Goal: Find contact information: Find contact information

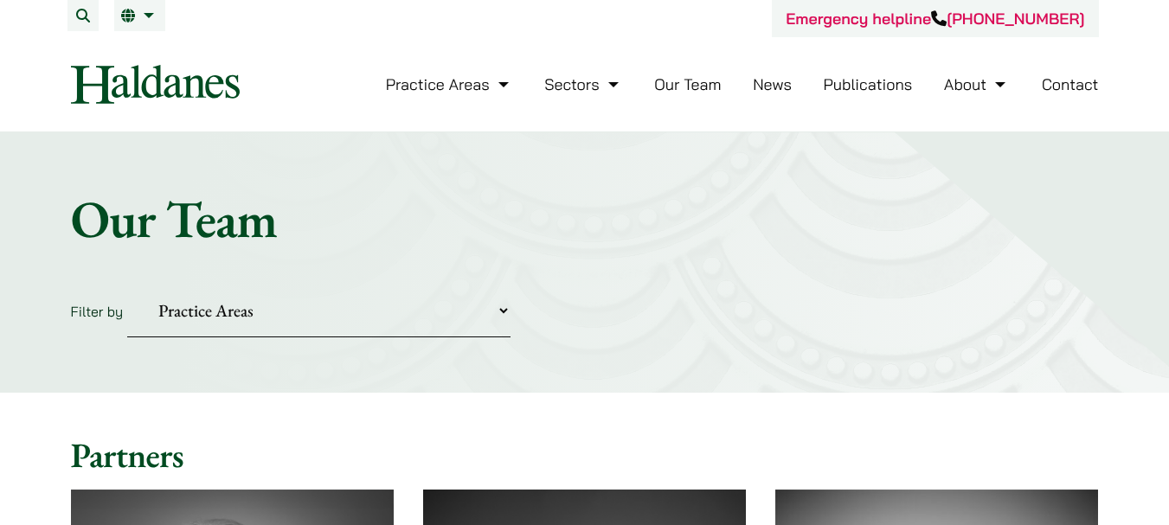
click at [216, 306] on select "Practice Areas Antitrust and Competition Civil Litigation & Dispute Resolution …" at bounding box center [318, 311] width 383 height 53
select select "intellectual-property"
click at [127, 285] on select "Practice Areas Antitrust and Competition Civil Litigation & Dispute Resolution …" at bounding box center [318, 311] width 383 height 53
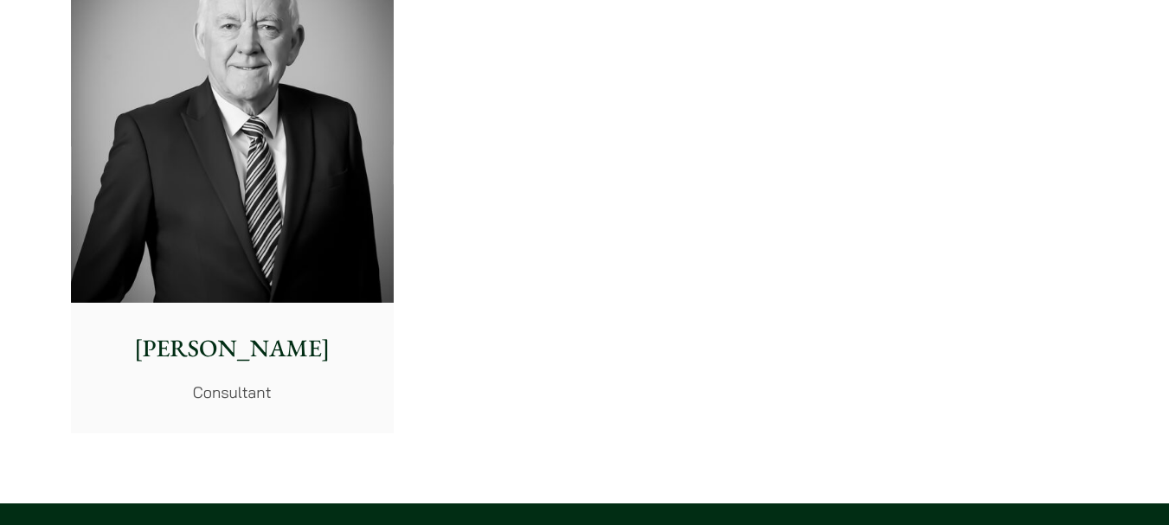
scroll to position [2077, 0]
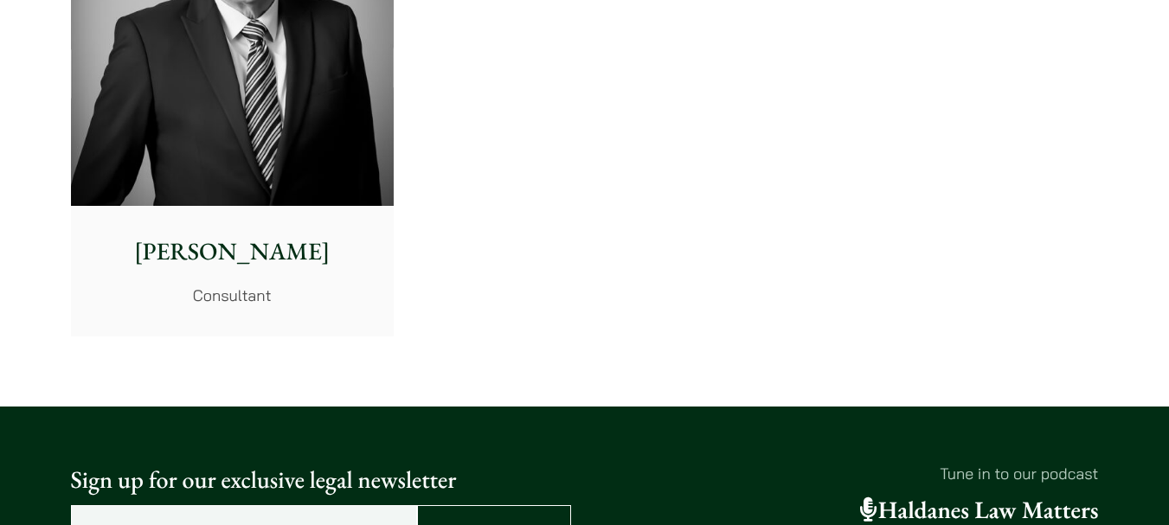
click at [264, 160] on img at bounding box center [232, 4] width 323 height 404
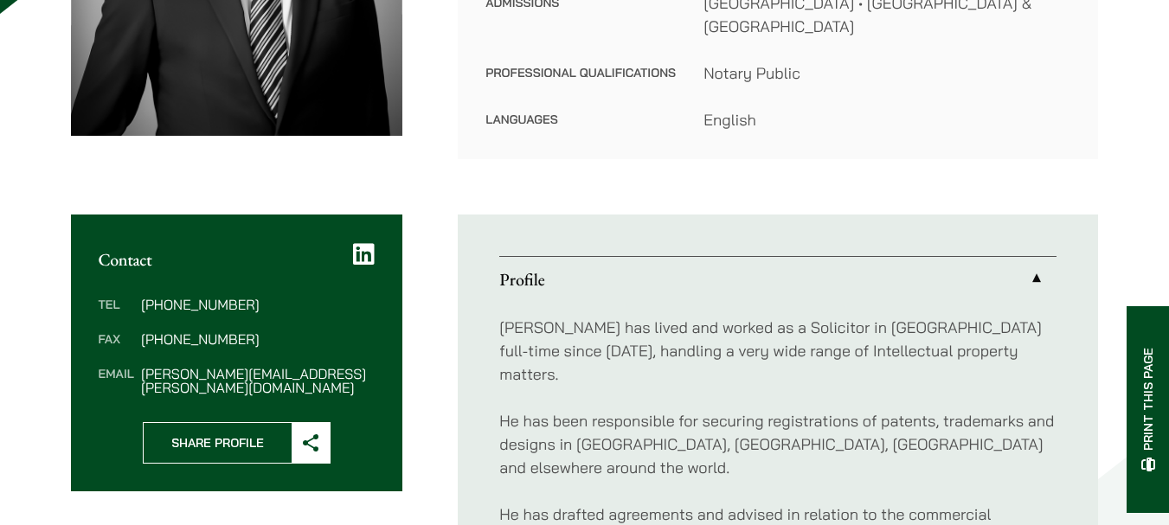
scroll to position [519, 0]
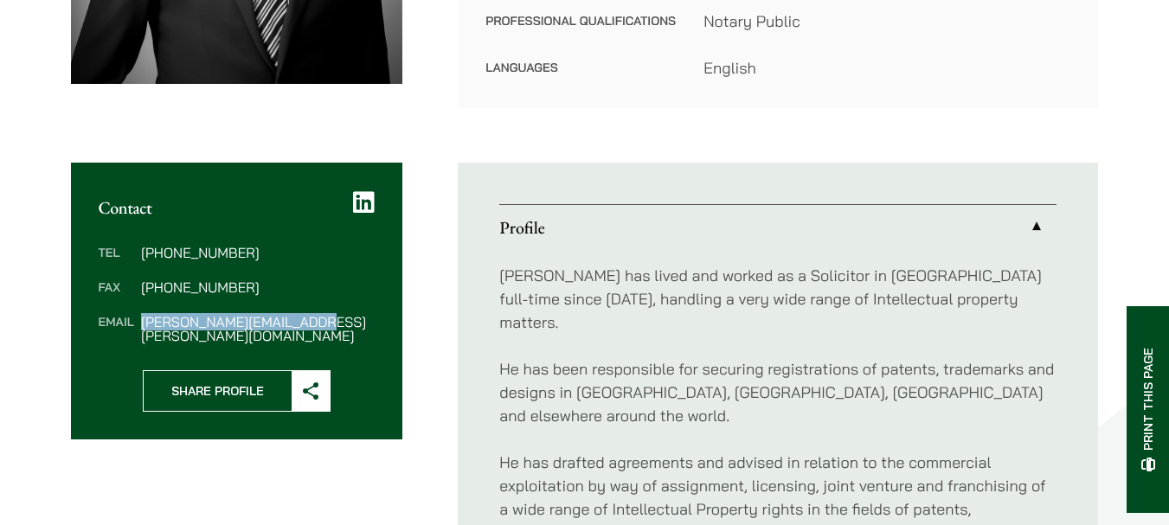
drag, startPoint x: 317, startPoint y: 306, endPoint x: 142, endPoint y: 306, distance: 174.8
click at [142, 315] on dd "[PERSON_NAME][EMAIL_ADDRESS][PERSON_NAME][DOMAIN_NAME]" at bounding box center [258, 329] width 234 height 28
copy dd "[PERSON_NAME][EMAIL_ADDRESS][PERSON_NAME][DOMAIN_NAME]"
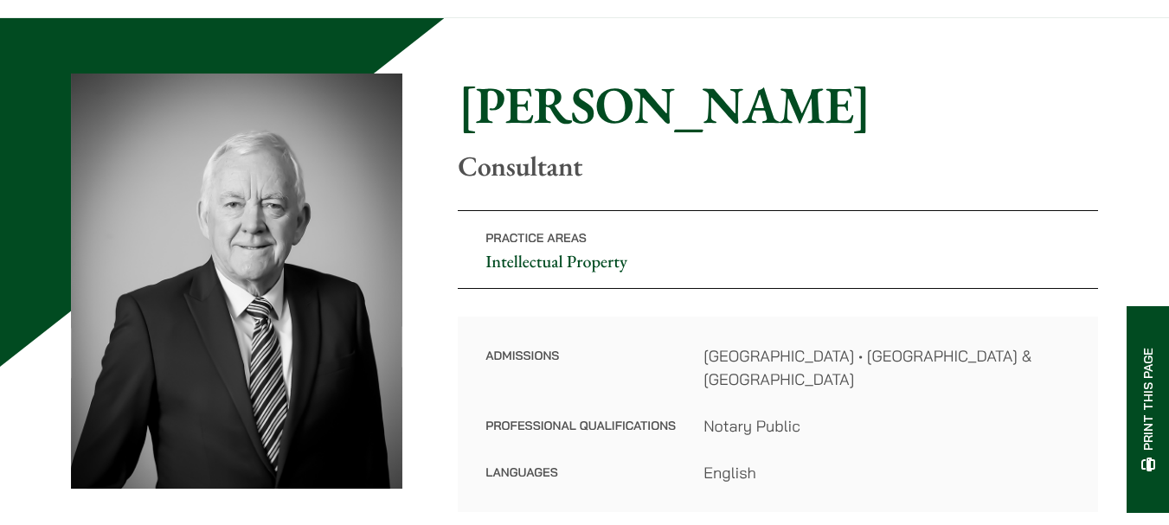
scroll to position [0, 0]
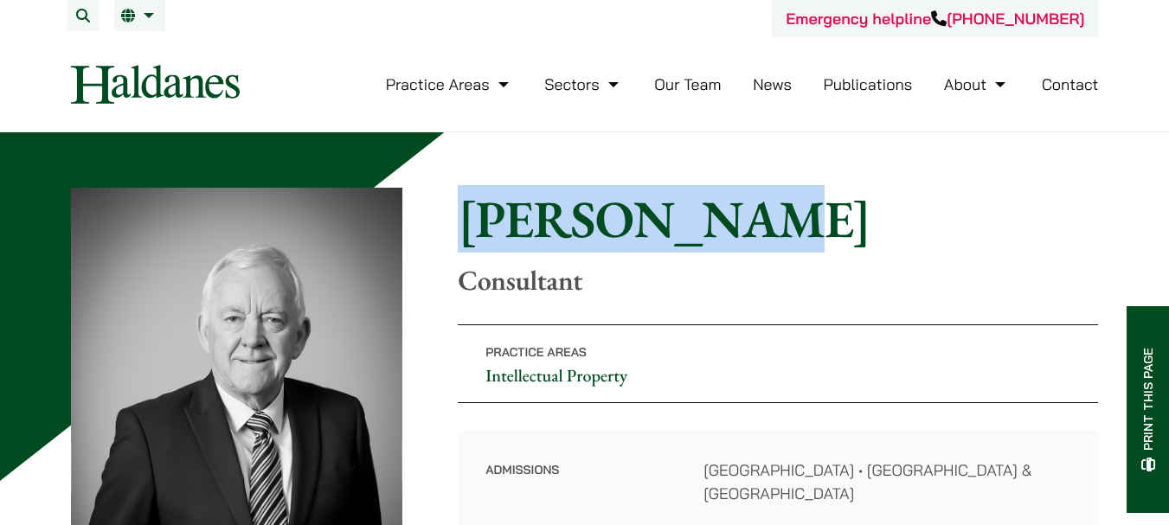
drag, startPoint x: 698, startPoint y: 225, endPoint x: 469, endPoint y: 236, distance: 229.6
click at [469, 236] on h1 "[PERSON_NAME]" at bounding box center [778, 219] width 640 height 62
copy h1 "[PERSON_NAME]"
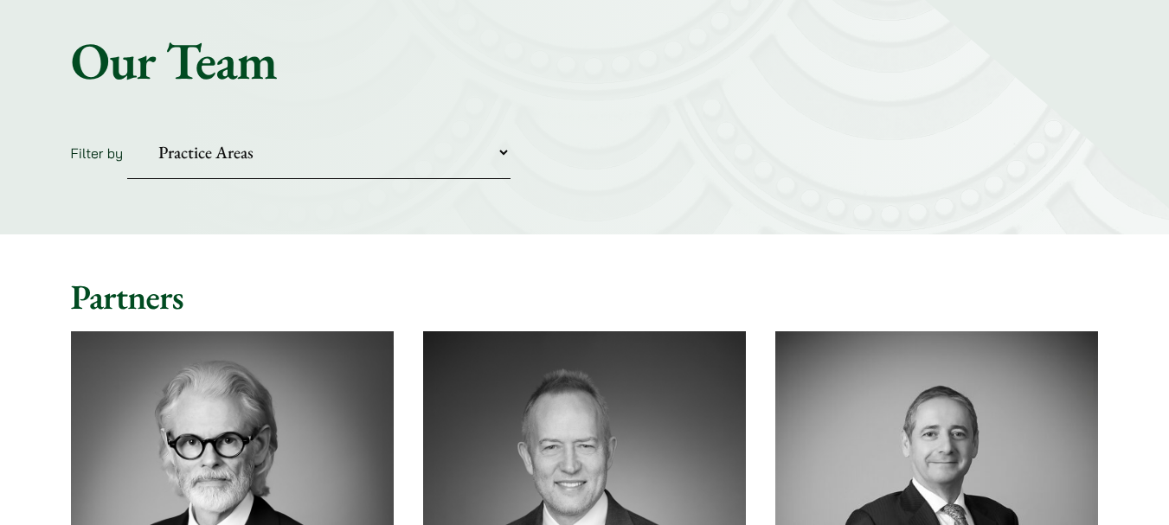
scroll to position [87, 0]
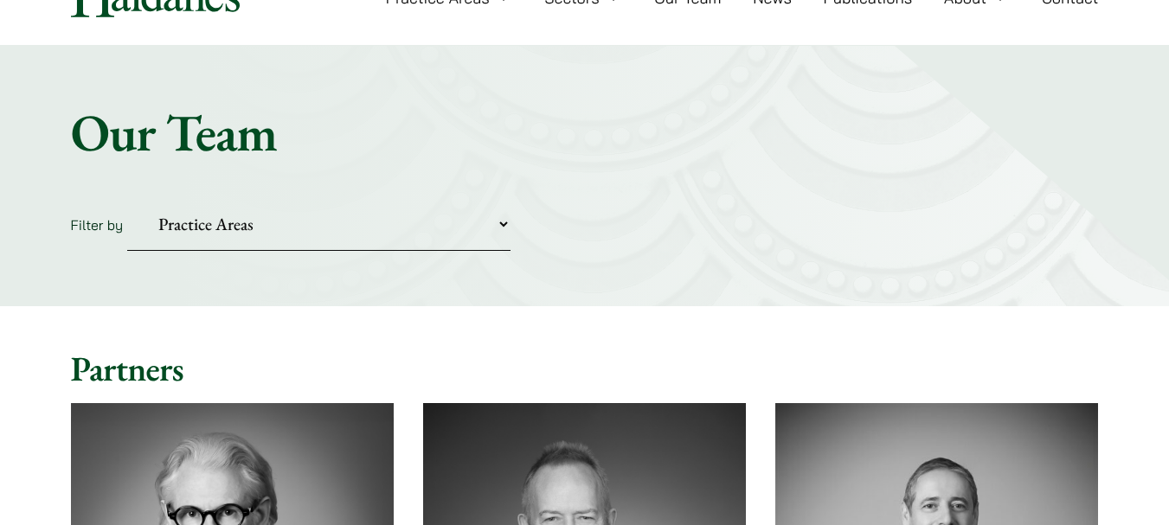
click at [248, 219] on select "Practice Areas Antitrust and Competition Civil Litigation & Dispute Resolution …" at bounding box center [318, 224] width 383 height 53
select select "intellectual-property"
click at [127, 198] on select "Practice Areas Antitrust and Competition Civil Litigation & Dispute Resolution …" at bounding box center [318, 224] width 383 height 53
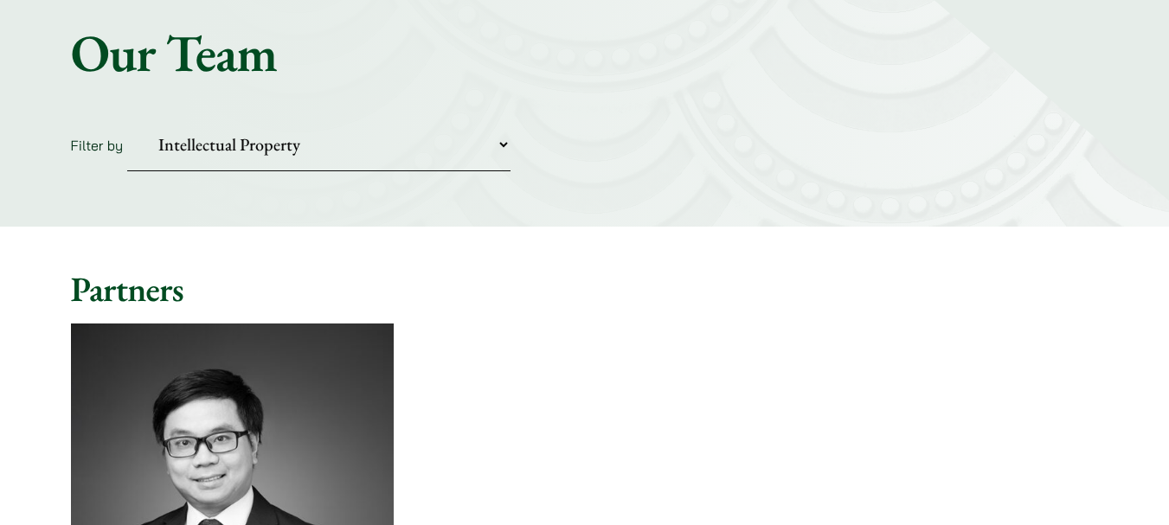
scroll to position [138, 0]
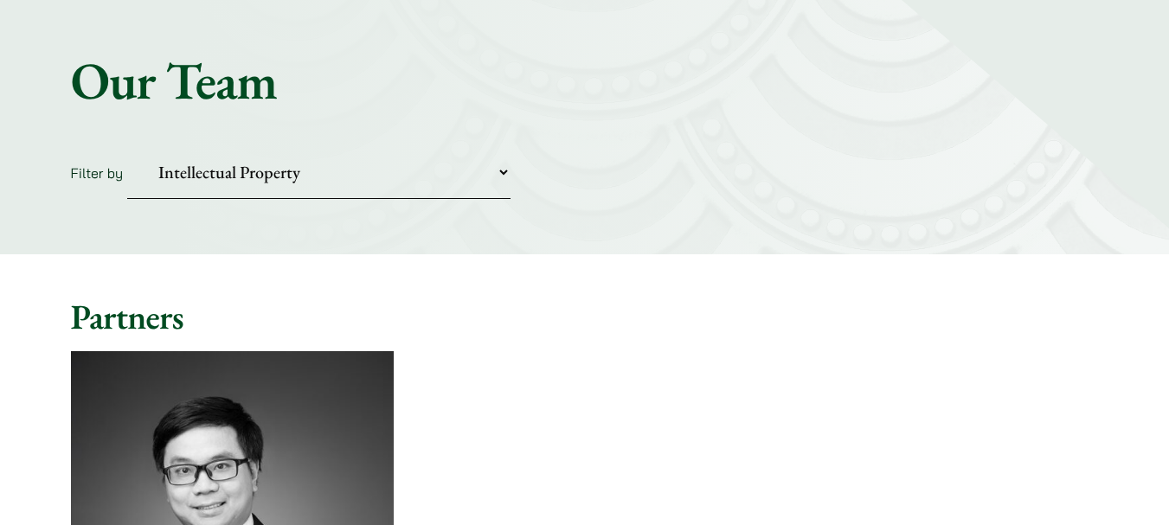
click at [502, 170] on select "Practice Areas Antitrust and Competition Civil Litigation & Dispute Resolution …" at bounding box center [318, 172] width 383 height 53
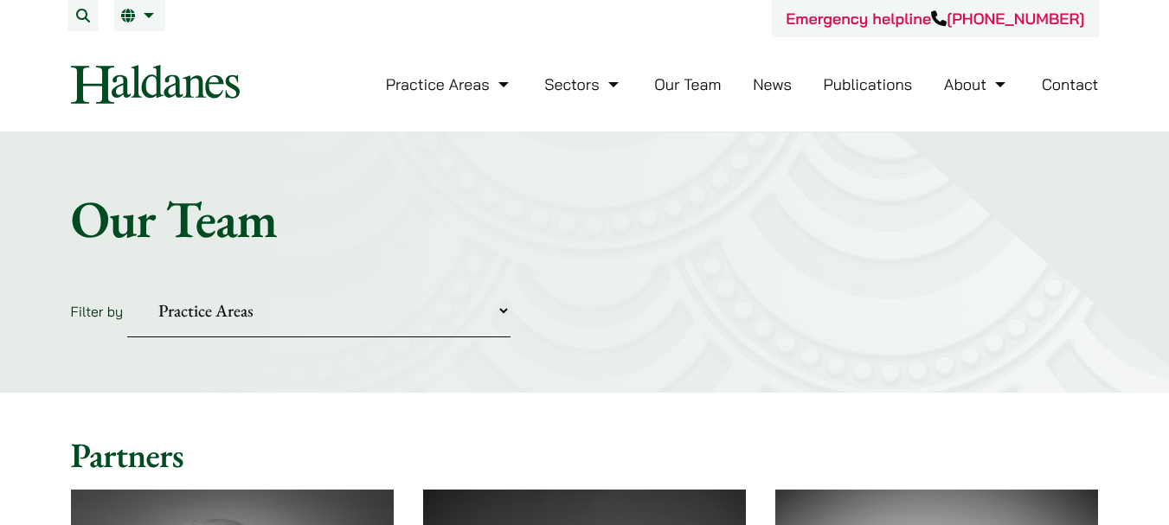
click at [205, 304] on select "Practice Areas Antitrust and Competition Civil Litigation & Dispute Resolution …" at bounding box center [318, 311] width 383 height 53
select select "intellectual-property"
click at [127, 285] on select "Practice Areas Antitrust and Competition Civil Litigation & Dispute Resolution …" at bounding box center [318, 311] width 383 height 53
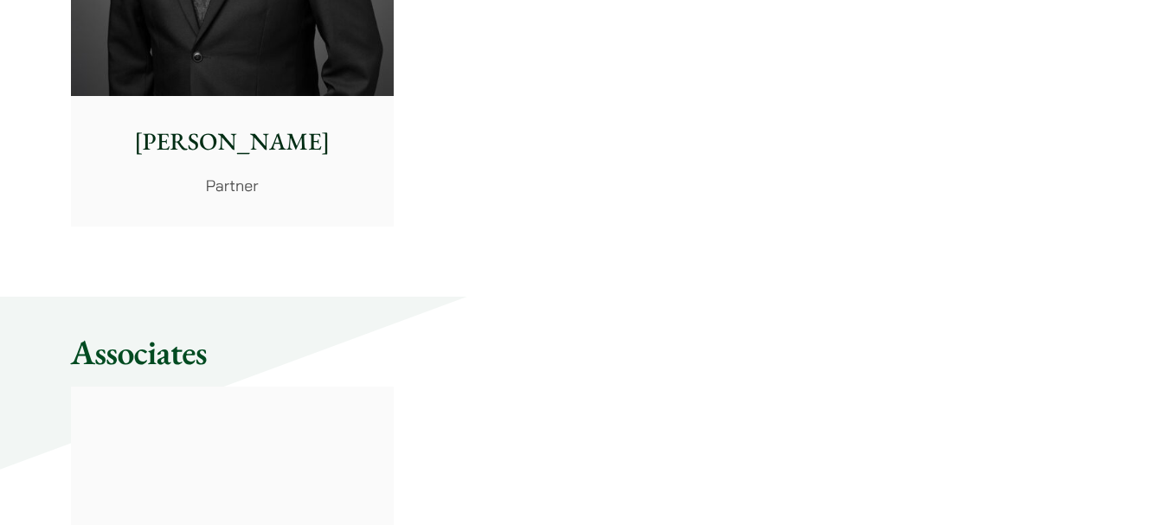
scroll to position [779, 0]
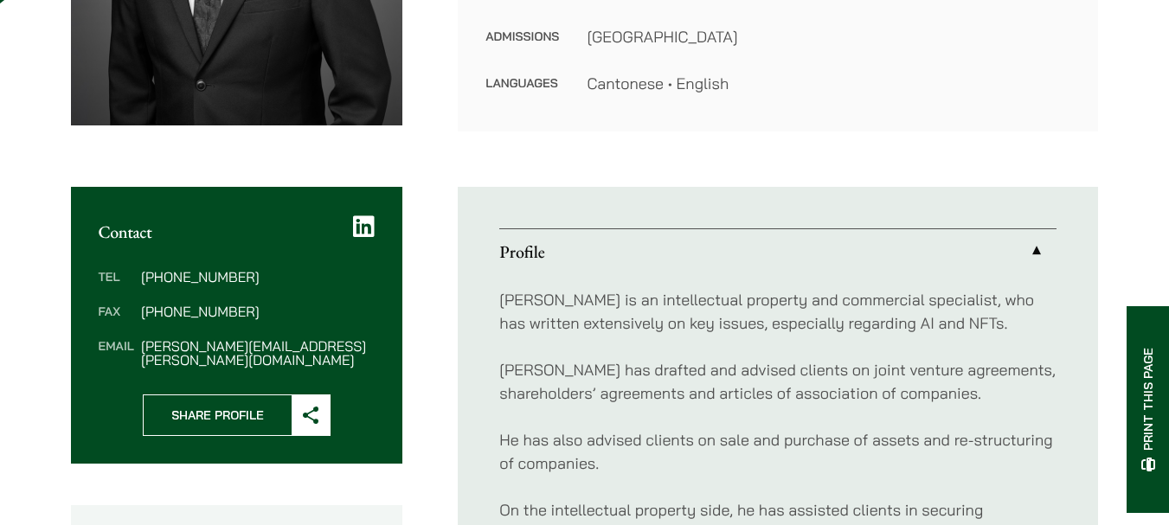
scroll to position [606, 0]
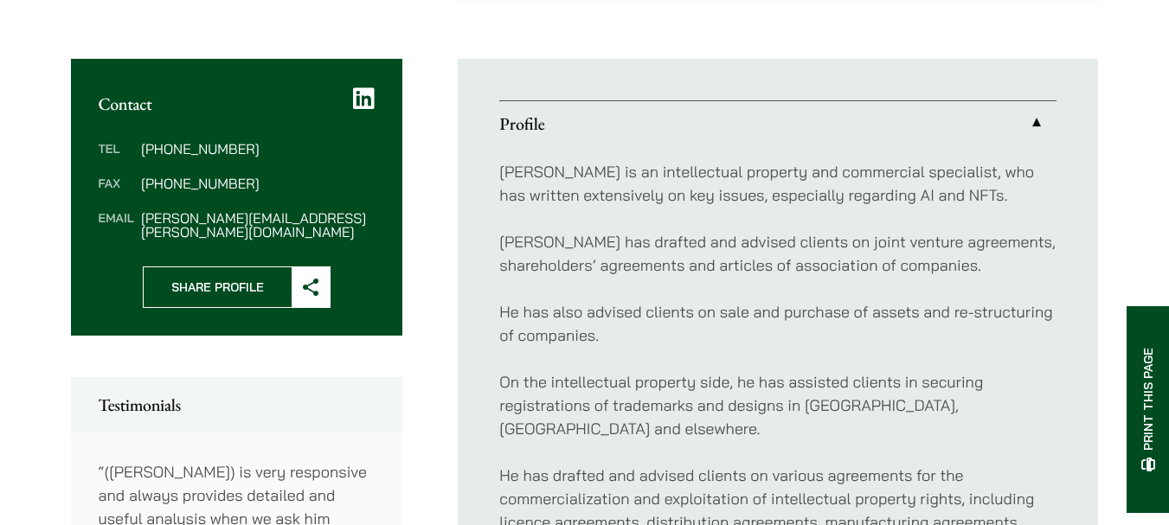
drag, startPoint x: 238, startPoint y: 221, endPoint x: 219, endPoint y: 226, distance: 19.7
click at [219, 226] on dd "[PERSON_NAME][EMAIL_ADDRESS][PERSON_NAME][DOMAIN_NAME]" at bounding box center [258, 225] width 234 height 28
drag, startPoint x: 331, startPoint y: 216, endPoint x: 141, endPoint y: 218, distance: 190.4
click at [141, 218] on dd "[PERSON_NAME][EMAIL_ADDRESS][PERSON_NAME][DOMAIN_NAME]" at bounding box center [258, 225] width 234 height 28
copy dd "[PERSON_NAME][EMAIL_ADDRESS][PERSON_NAME][DOMAIN_NAME]"
